Goal: Transaction & Acquisition: Obtain resource

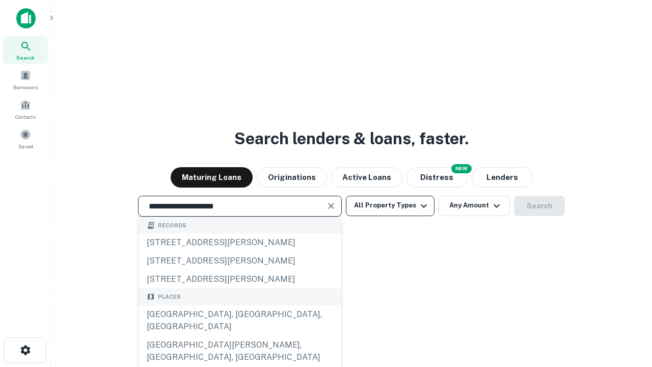
click at [240, 336] on div "Santa Monica, CA, USA" at bounding box center [240, 320] width 203 height 31
type input "**********"
click at [390, 205] on button "All Property Types" at bounding box center [390, 206] width 89 height 20
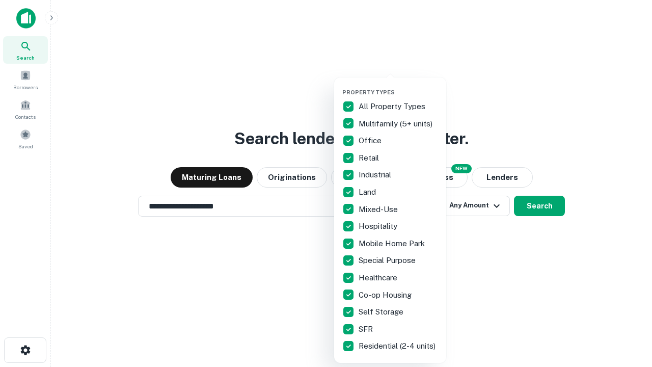
click at [399, 86] on button "button" at bounding box center [398, 86] width 112 height 1
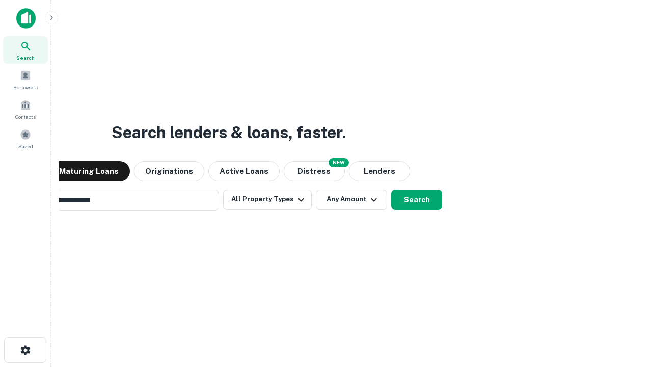
scroll to position [16, 0]
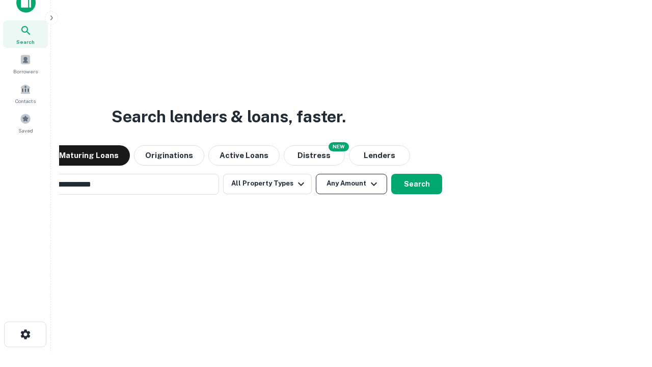
click at [316, 174] on button "Any Amount" at bounding box center [351, 184] width 71 height 20
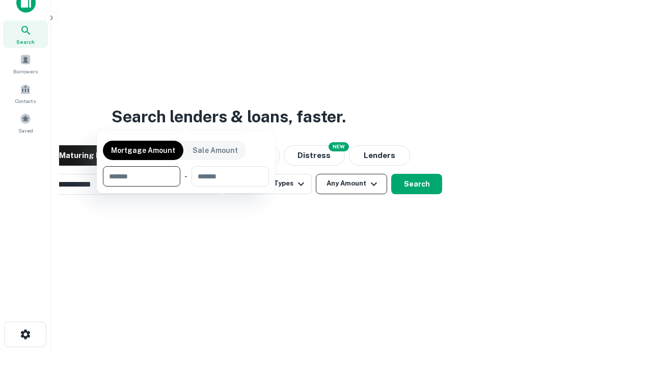
scroll to position [16, 0]
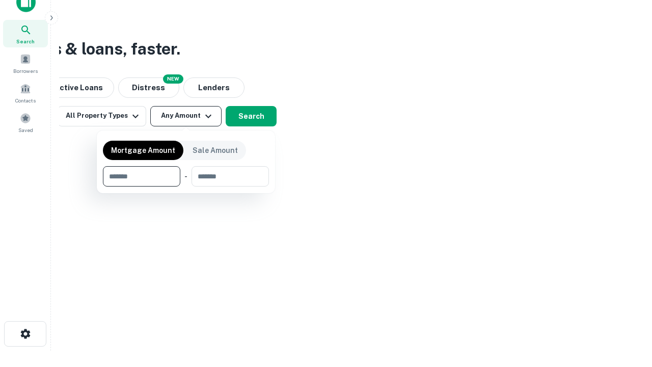
type input "*******"
click at [186, 187] on button "button" at bounding box center [186, 187] width 166 height 1
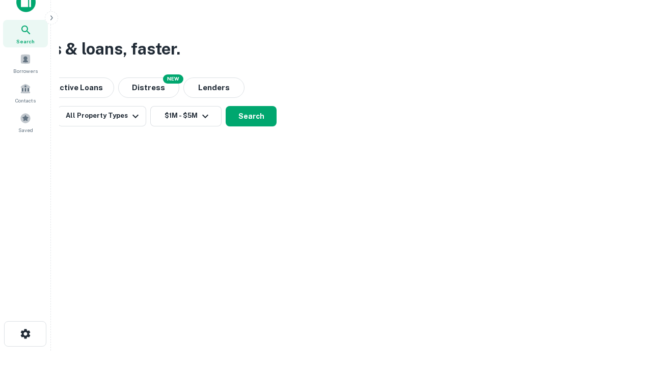
scroll to position [16, 0]
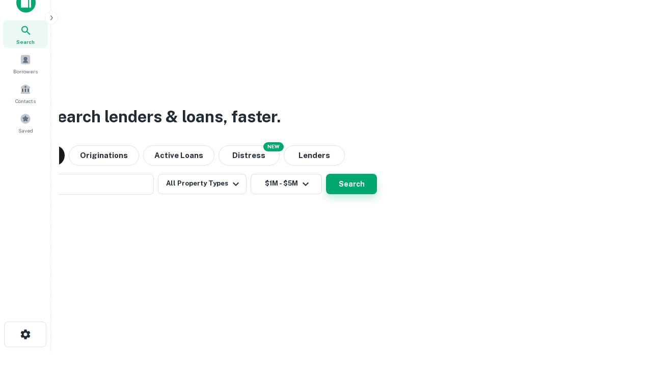
click at [326, 174] on button "Search" at bounding box center [351, 184] width 51 height 20
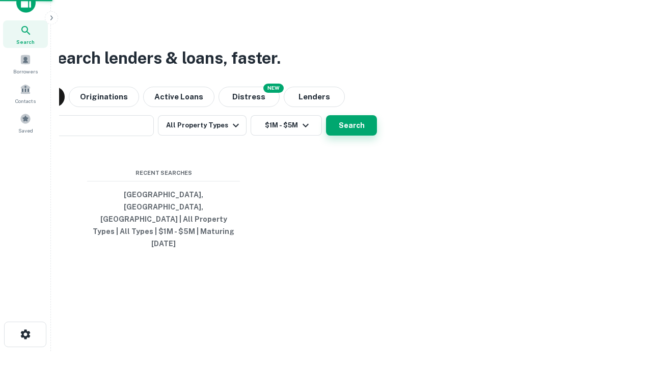
scroll to position [16, 0]
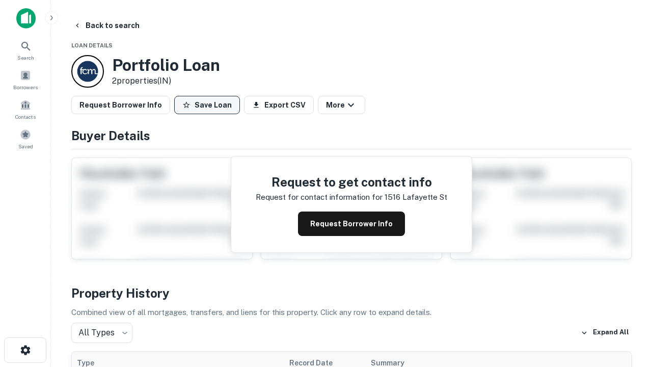
click at [207, 105] on button "Save Loan" at bounding box center [207, 105] width 66 height 18
click at [209, 105] on button "Loading..." at bounding box center [210, 105] width 73 height 18
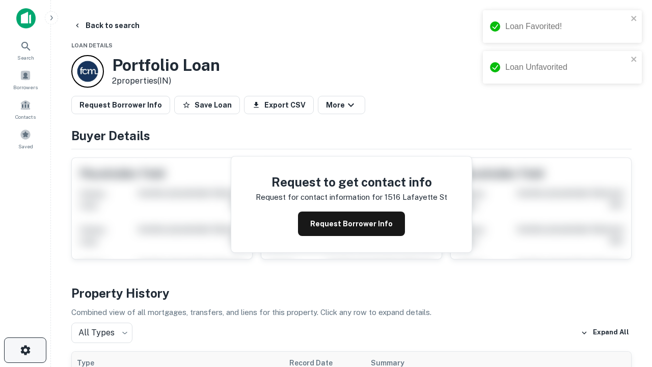
click at [25, 350] on icon "button" at bounding box center [25, 350] width 12 height 12
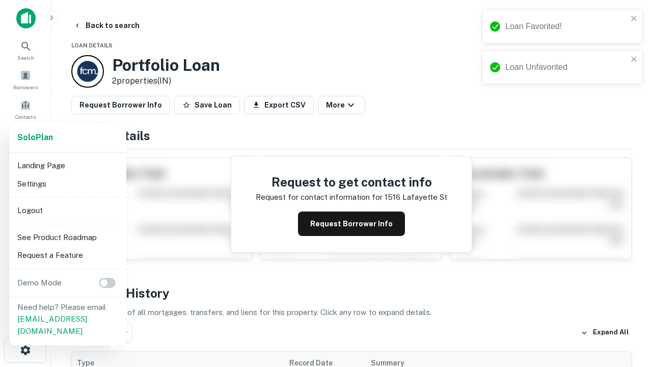
click at [67, 210] on li "Logout" at bounding box center [67, 210] width 109 height 18
